Goal: Transaction & Acquisition: Book appointment/travel/reservation

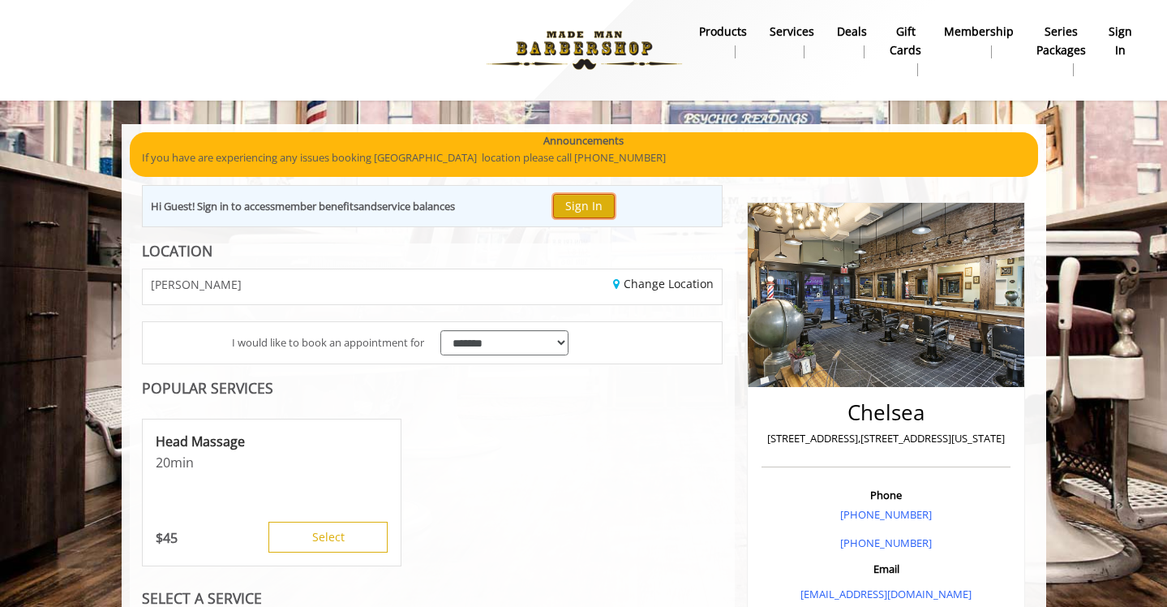
click at [590, 214] on button "Sign In" at bounding box center [584, 206] width 62 height 24
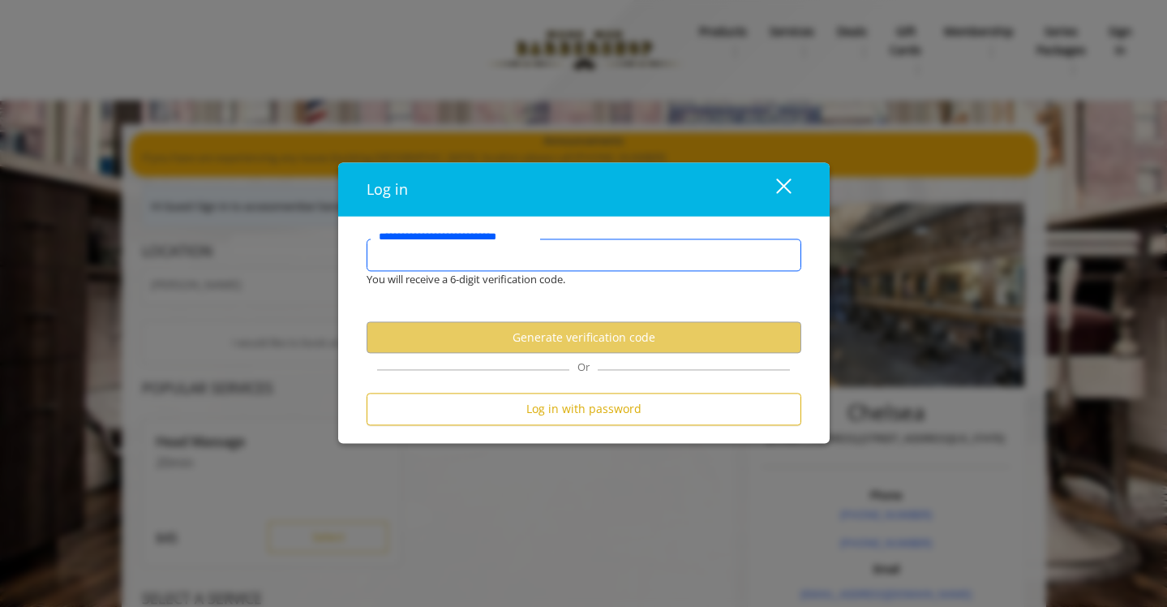
click at [498, 257] on input "**********" at bounding box center [584, 254] width 435 height 32
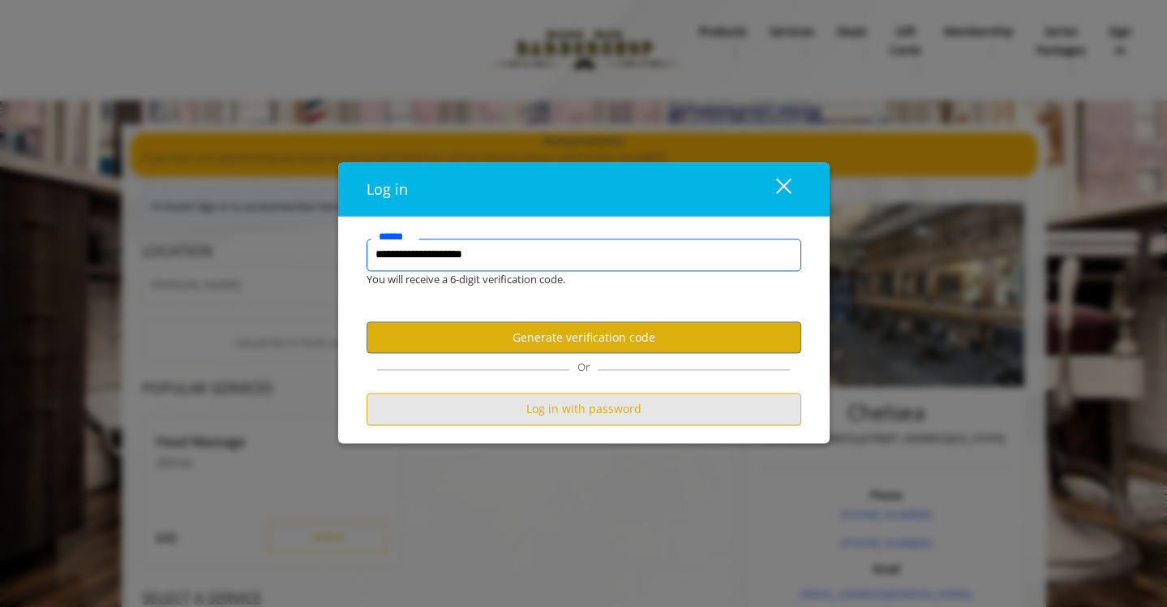
type input "**********"
click at [595, 415] on button "Log in with password" at bounding box center [584, 409] width 435 height 32
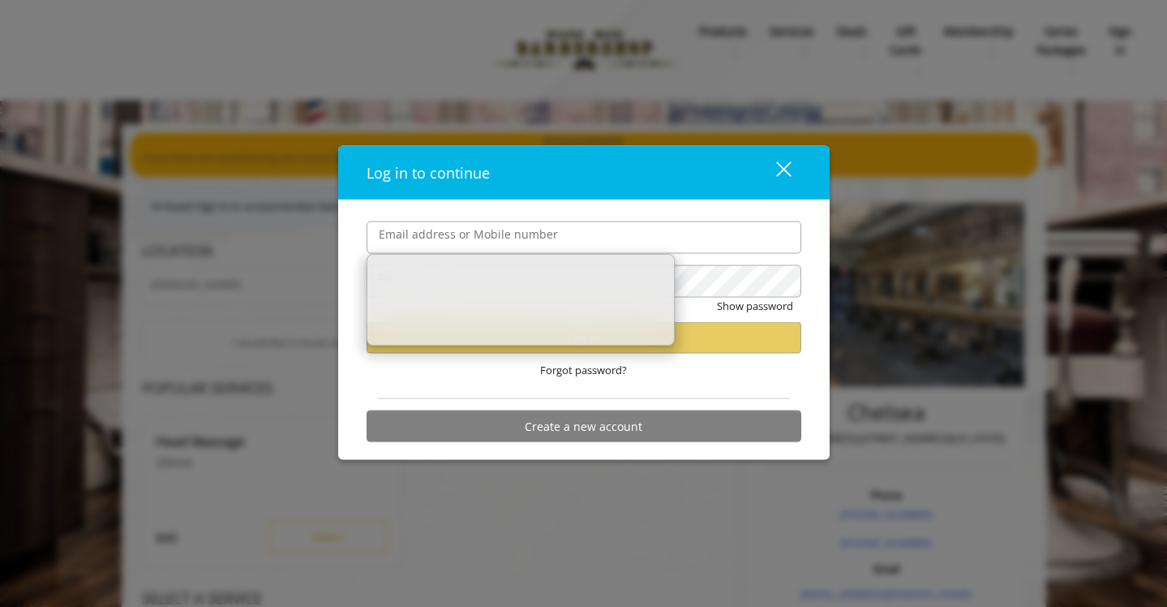
type input "**********"
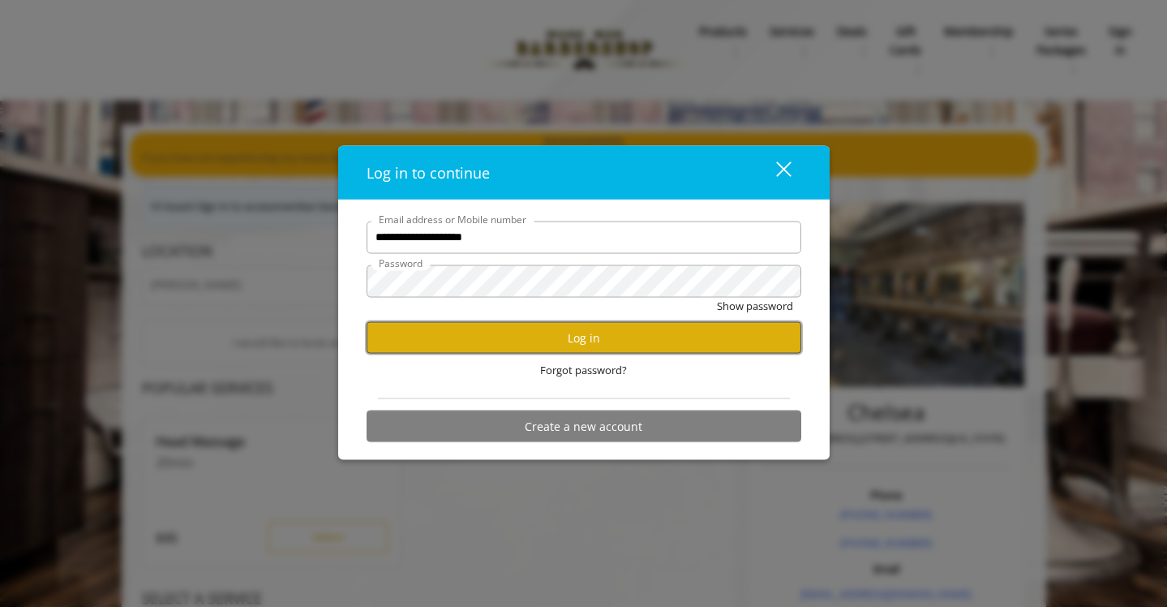
click at [596, 342] on button "Log in" at bounding box center [584, 338] width 435 height 32
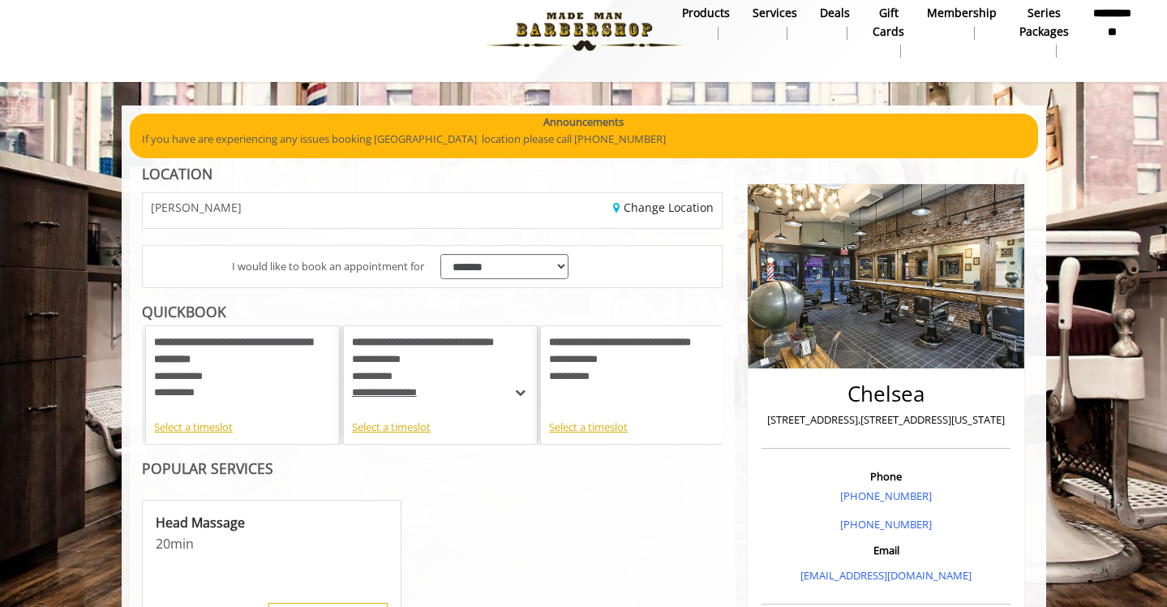
scroll to position [24, 0]
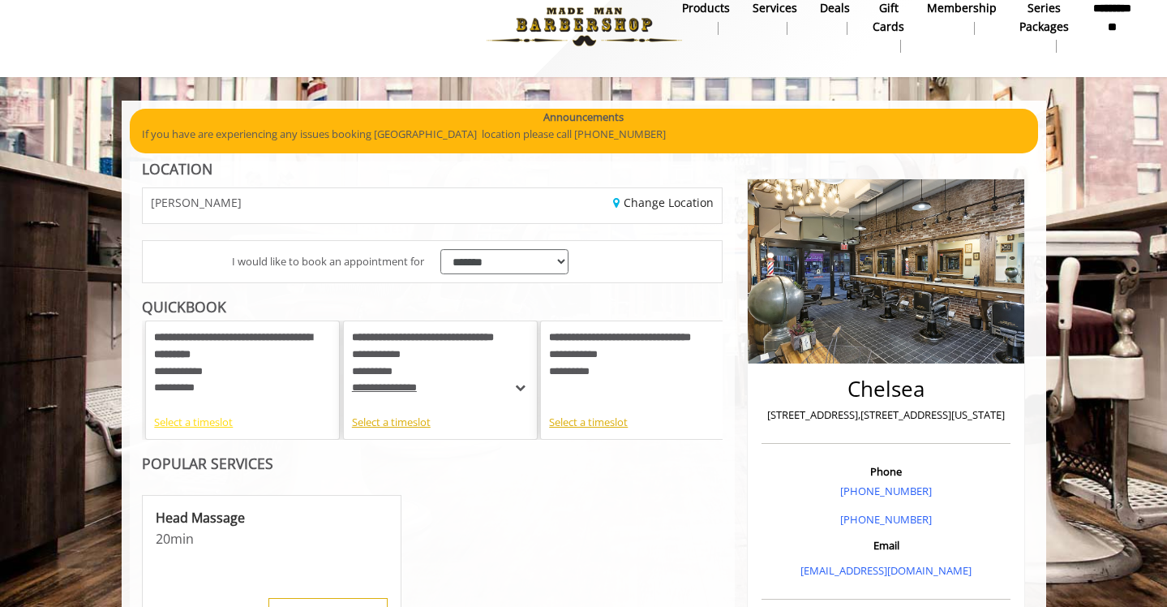
click at [207, 427] on div "Select a timeslot" at bounding box center [242, 422] width 177 height 17
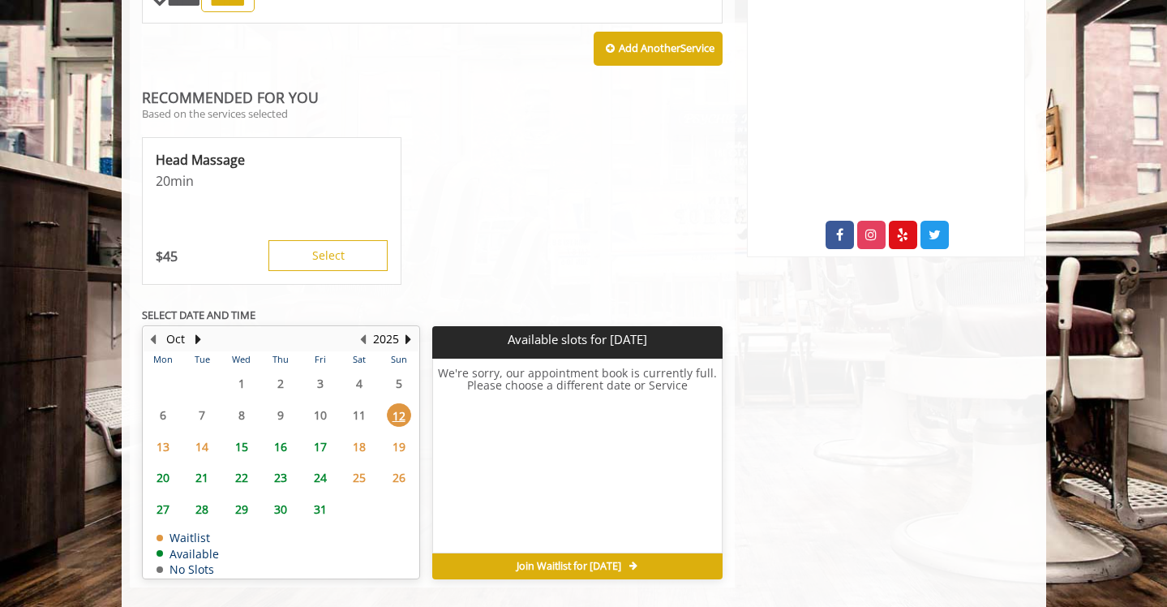
scroll to position [758, 0]
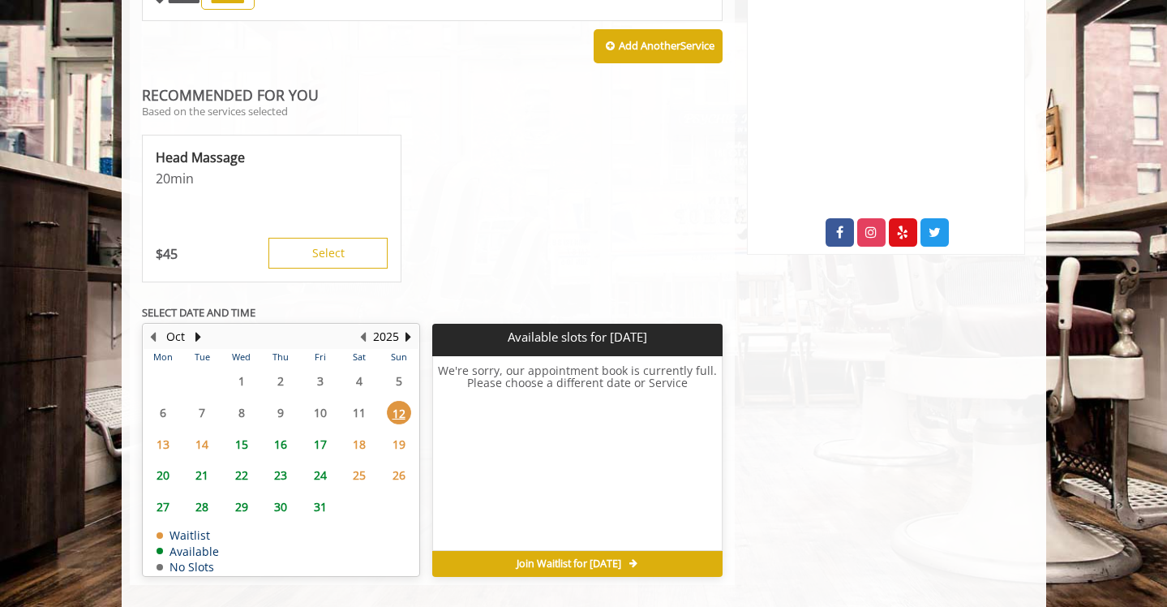
click at [238, 432] on span "15" at bounding box center [242, 444] width 24 height 24
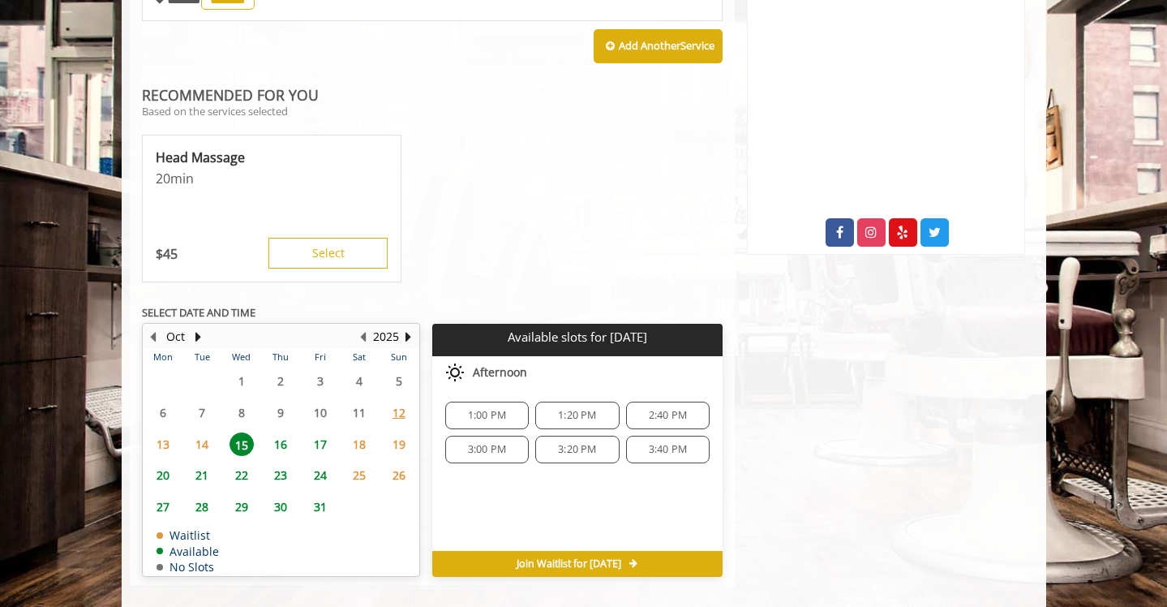
click at [586, 409] on span "1:20 PM" at bounding box center [577, 415] width 38 height 13
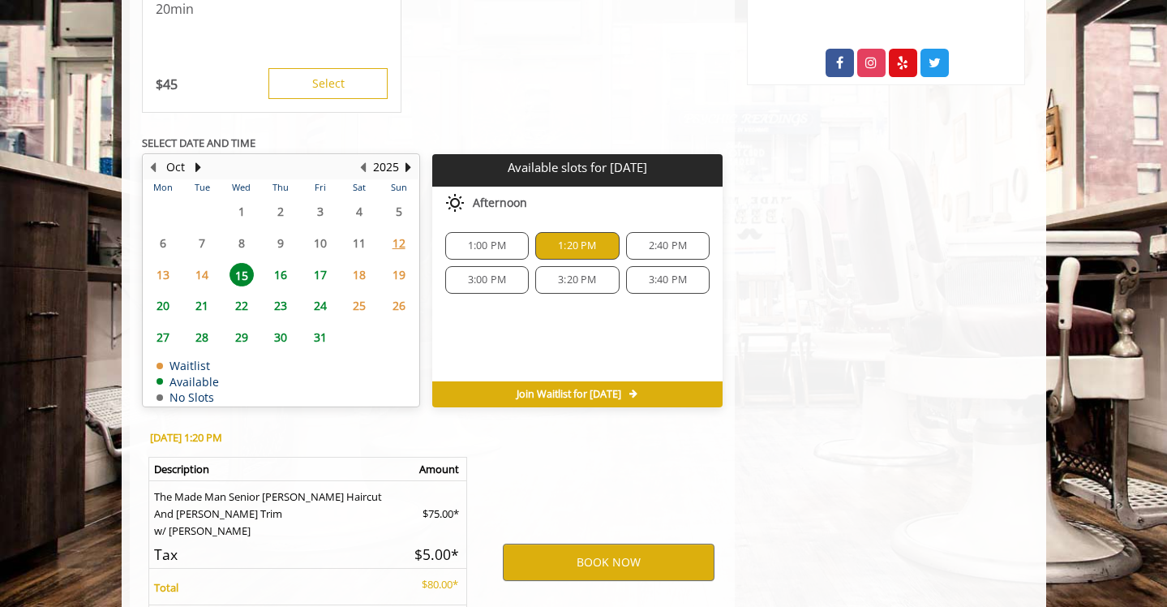
scroll to position [1068, 0]
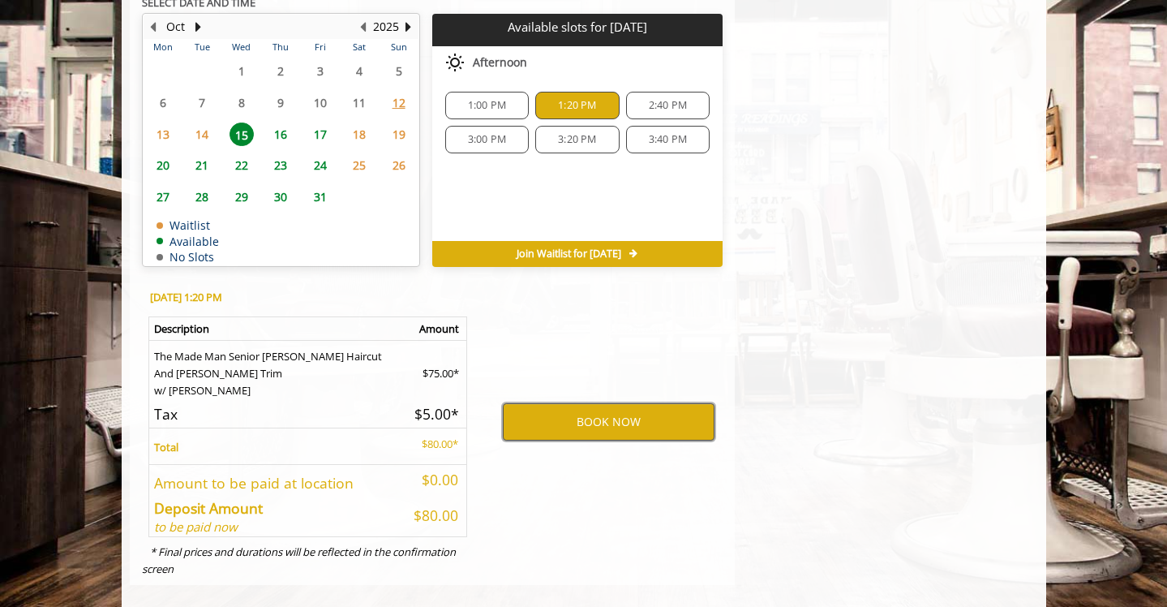
click at [608, 403] on button "BOOK NOW" at bounding box center [609, 421] width 212 height 37
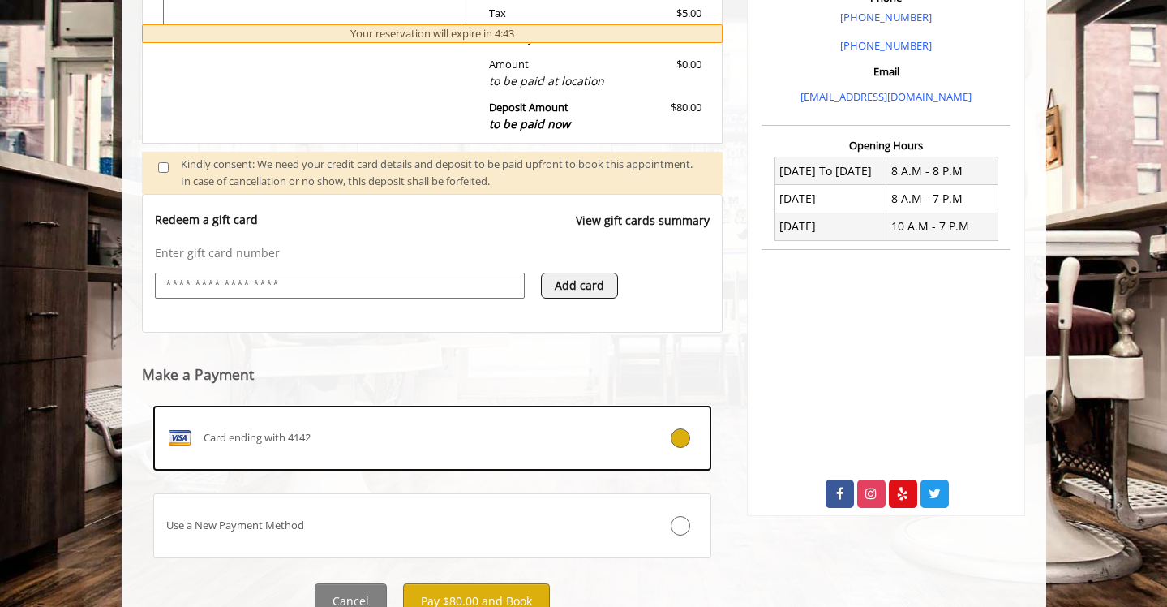
scroll to position [551, 0]
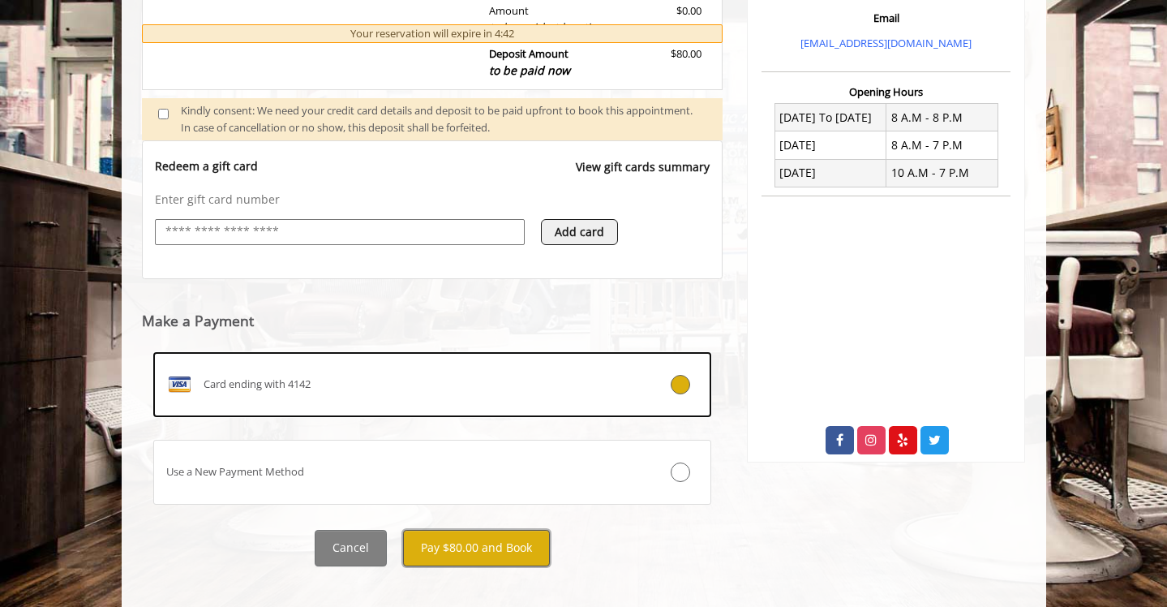
click at [487, 534] on button "Pay $80.00 and Book" at bounding box center [476, 548] width 147 height 36
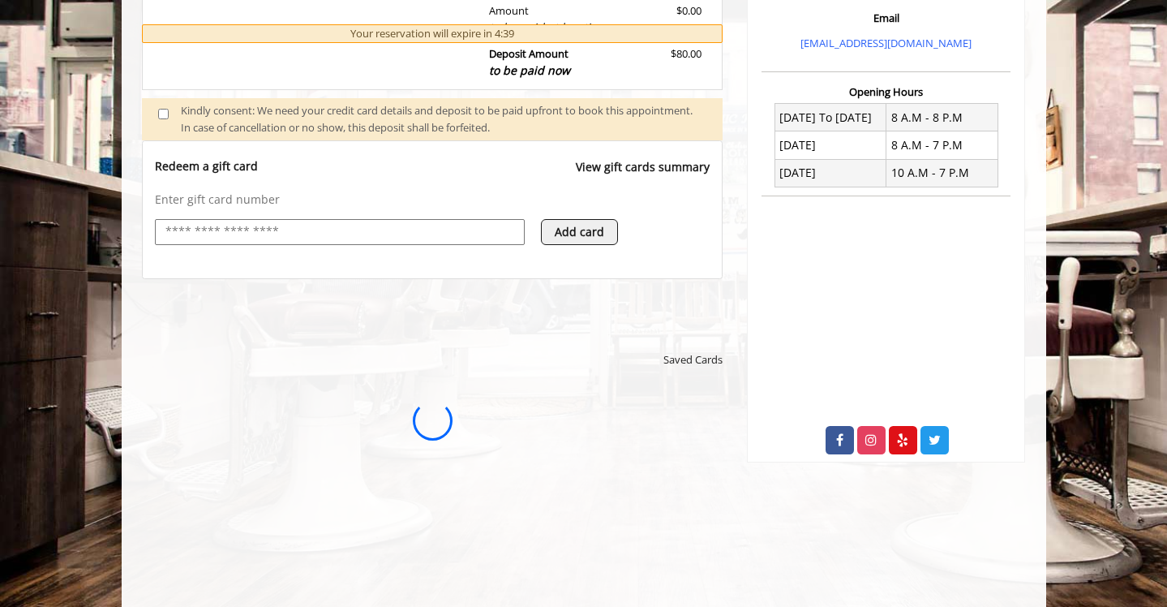
scroll to position [0, 0]
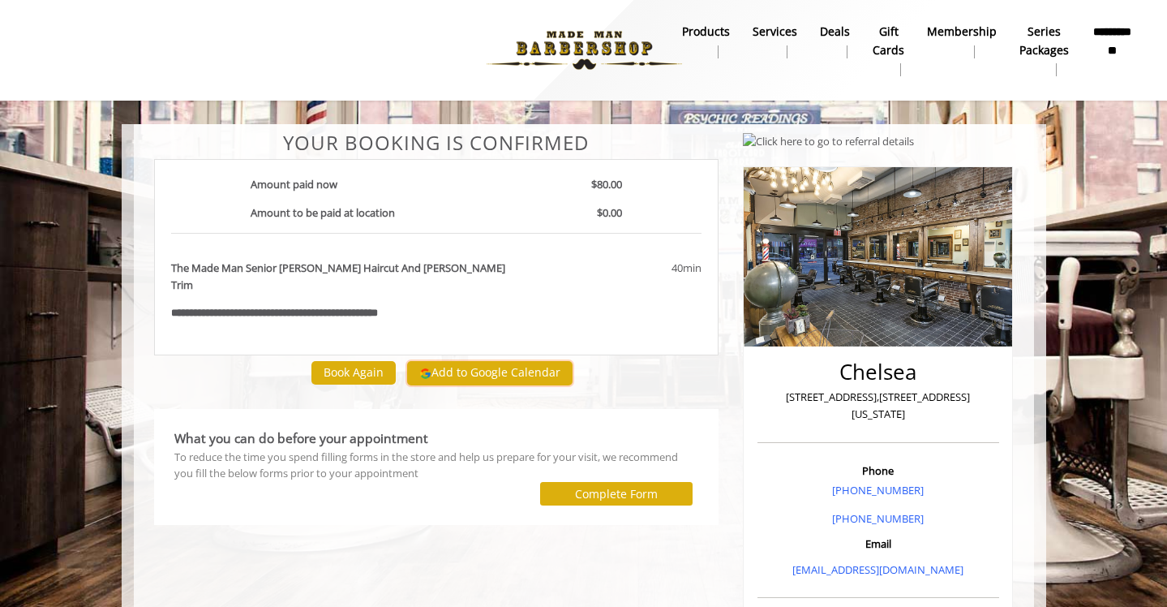
click at [514, 364] on button "Add to Google Calendar" at bounding box center [489, 373] width 165 height 24
